Goal: Navigation & Orientation: Find specific page/section

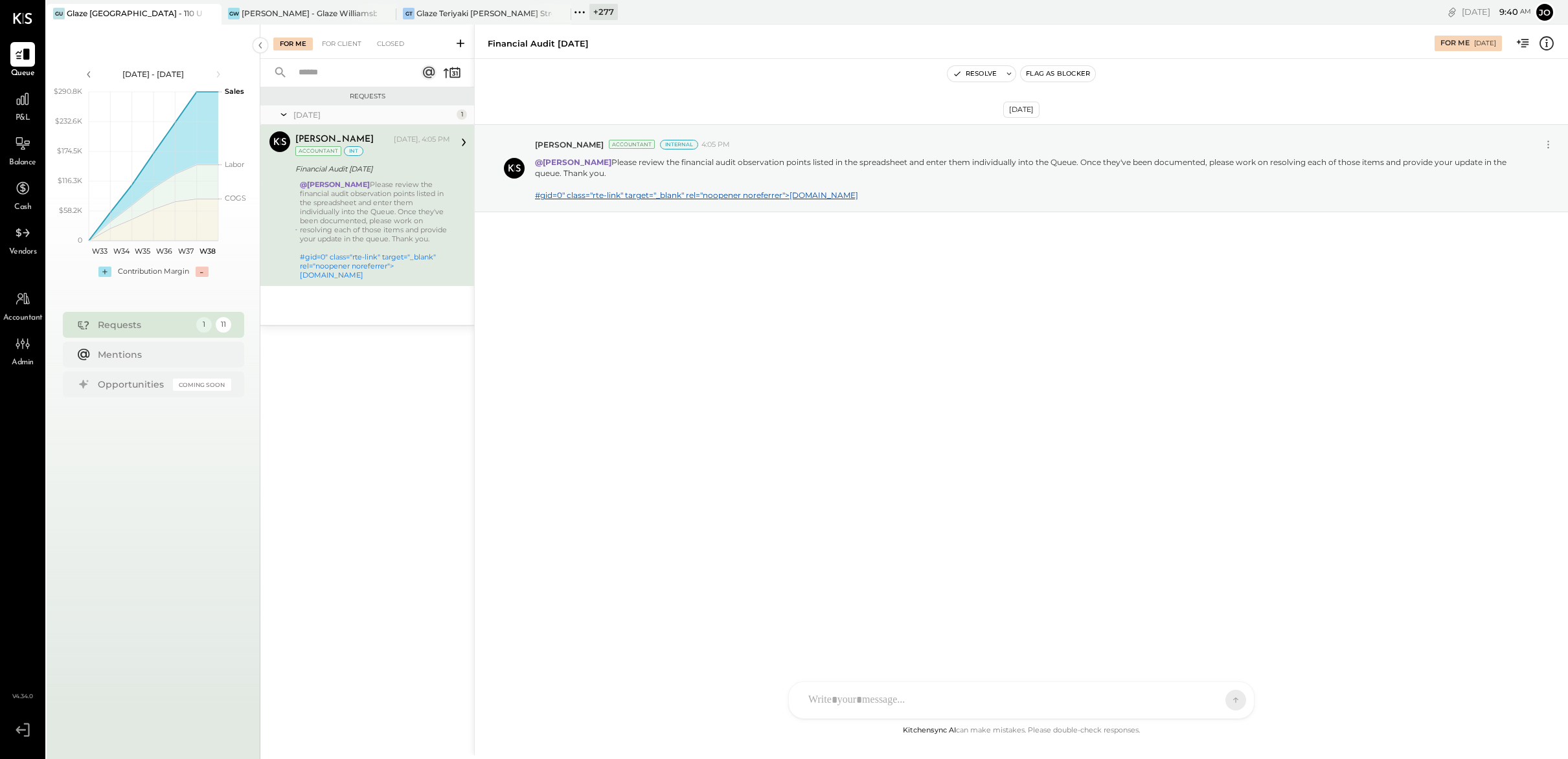
click at [215, 17] on icon at bounding box center [210, 13] width 16 height 16
click at [212, 13] on icon at bounding box center [210, 13] width 16 height 16
click at [591, 280] on div "[DATE] [PERSON_NAME] Accountant Internal 4:05 PM @[PERSON_NAME] Please review t…" at bounding box center [1021, 200] width 1093 height 219
